Goal: Task Accomplishment & Management: Manage account settings

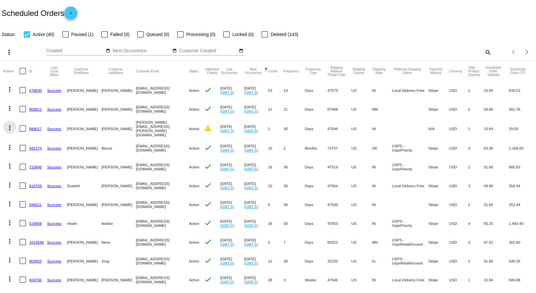
click at [9, 127] on mat-icon "more_vert" at bounding box center [10, 128] width 8 height 8
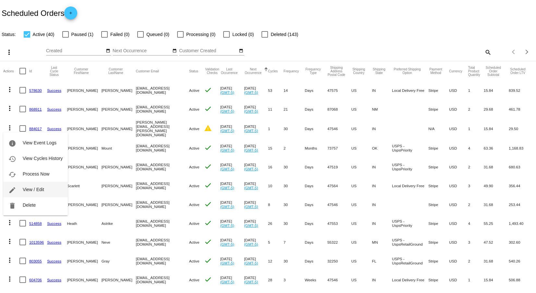
click at [26, 190] on span "View / Edit" at bounding box center [33, 189] width 21 height 5
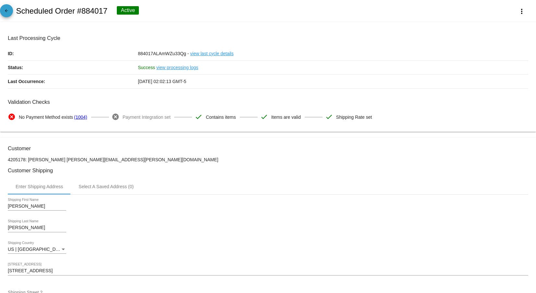
click at [7, 12] on mat-icon "arrow_back" at bounding box center [7, 12] width 8 height 8
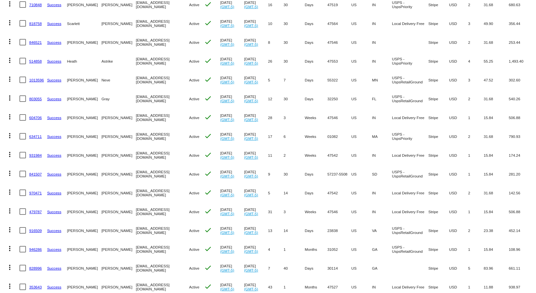
scroll to position [187, 0]
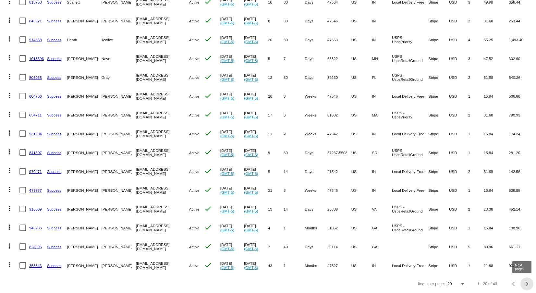
click at [524, 282] on div "Next page" at bounding box center [526, 284] width 5 height 5
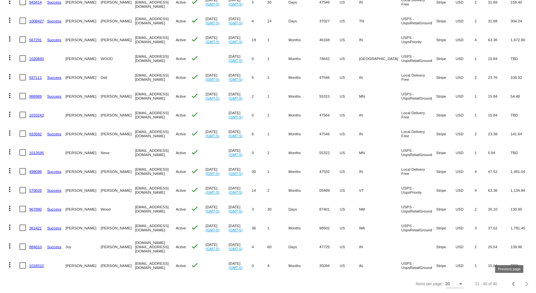
click at [507, 285] on button "Previous page" at bounding box center [513, 283] width 13 height 13
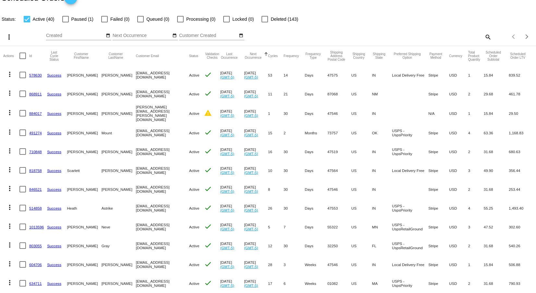
scroll to position [0, 0]
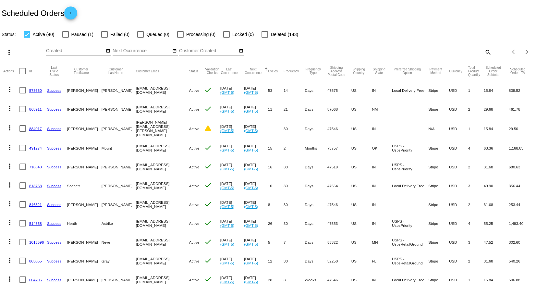
click at [486, 50] on mat-icon "search" at bounding box center [488, 52] width 8 height 10
click at [361, 50] on input "Search" at bounding box center [425, 50] width 134 height 5
type input "ride"
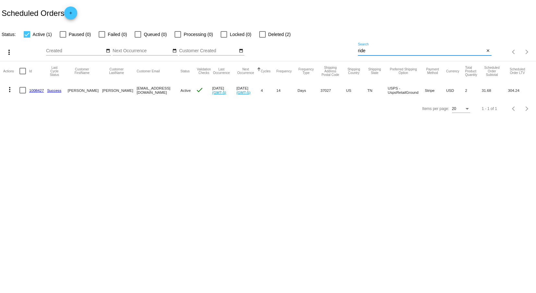
click at [8, 90] on mat-icon "more_vert" at bounding box center [10, 90] width 8 height 8
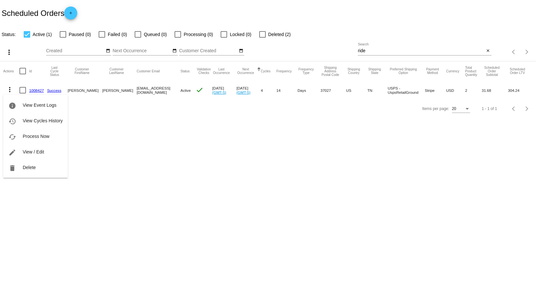
click at [40, 150] on span "View / Edit" at bounding box center [33, 151] width 21 height 5
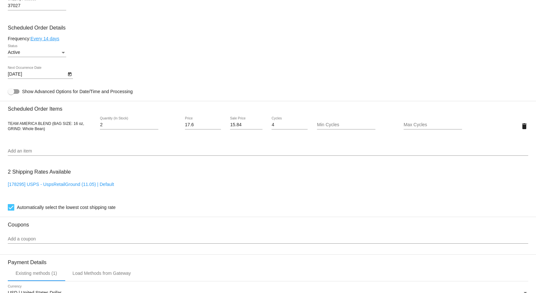
scroll to position [357, 0]
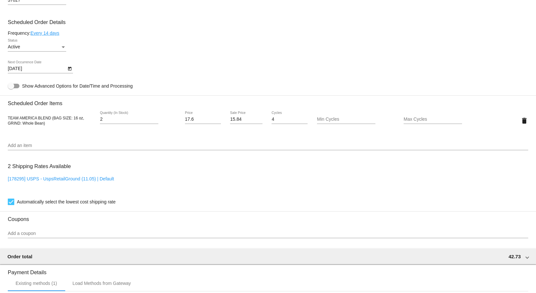
drag, startPoint x: 49, startPoint y: 152, endPoint x: 45, endPoint y: 148, distance: 5.7
click at [49, 150] on div "Add an item" at bounding box center [268, 144] width 520 height 13
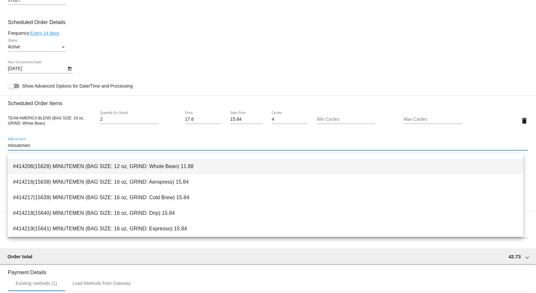
scroll to position [195, 0]
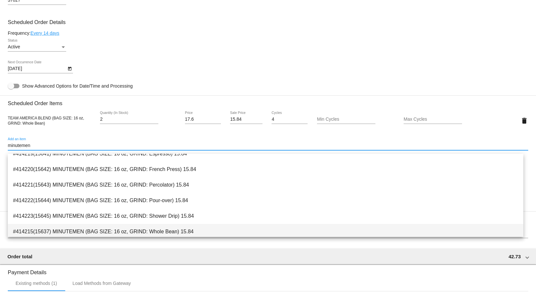
type input "minutemen"
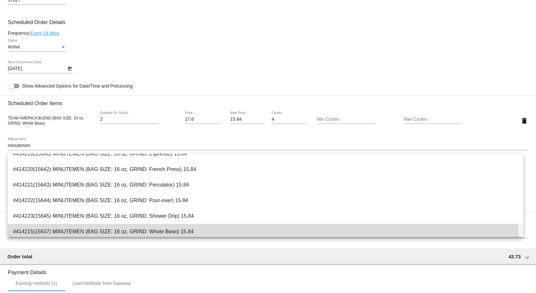
click at [137, 231] on span "#414215(15637) MINUTEMEN (BAG SIZE: 16 oz, GRIND: Whole Bean) 15.84" at bounding box center [265, 232] width 505 height 16
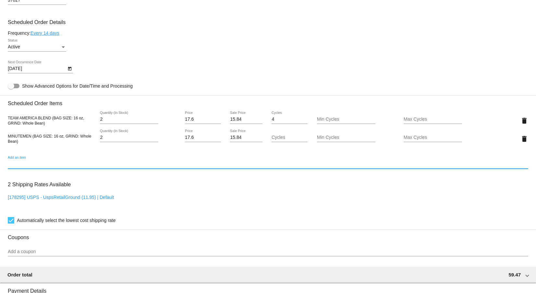
type input "2"
click at [155, 140] on input "2" at bounding box center [129, 137] width 58 height 5
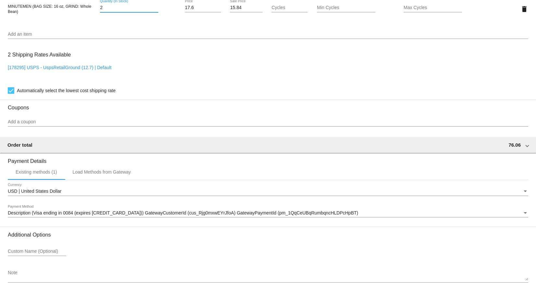
scroll to position [516, 0]
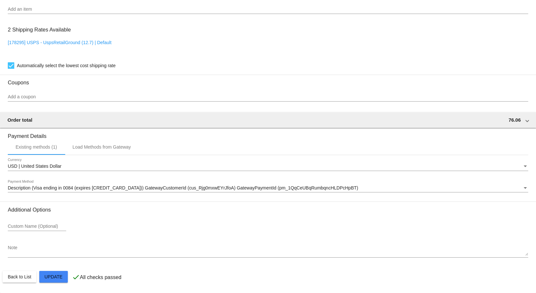
drag, startPoint x: 55, startPoint y: 275, endPoint x: 55, endPoint y: 279, distance: 4.3
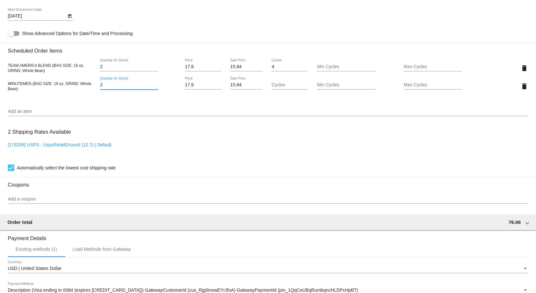
scroll to position [419, 0]
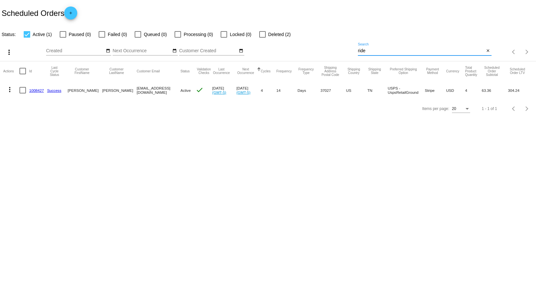
click at [375, 51] on input "ride" at bounding box center [421, 50] width 127 height 5
type input "r"
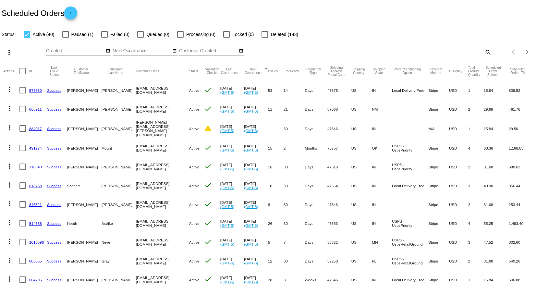
click at [484, 52] on mat-icon "search" at bounding box center [488, 52] width 8 height 10
click at [403, 49] on input "Search" at bounding box center [425, 50] width 134 height 5
type input "neve"
